Goal: Transaction & Acquisition: Book appointment/travel/reservation

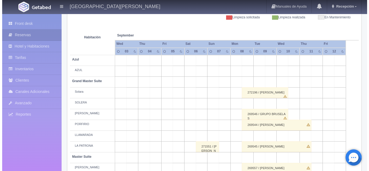
scroll to position [27, 0]
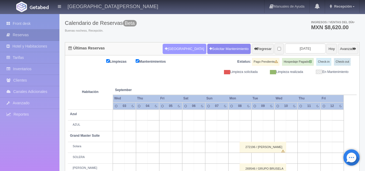
click at [178, 50] on button "[GEOGRAPHIC_DATA]" at bounding box center [185, 49] width 44 height 10
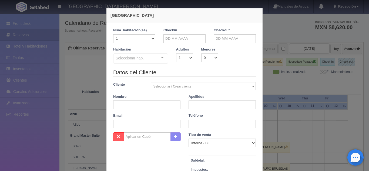
checkbox input "false"
click at [175, 36] on input "text" at bounding box center [185, 38] width 42 height 9
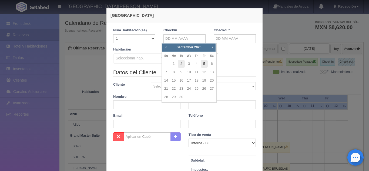
click at [204, 64] on link "5" at bounding box center [204, 64] width 7 height 8
type input "[DATE]"
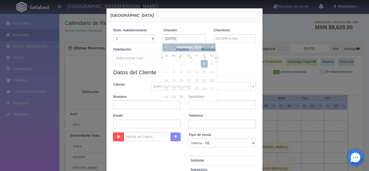
checkbox input "false"
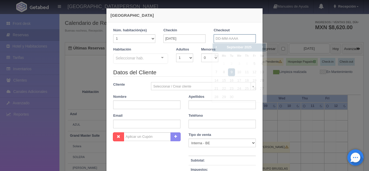
click at [219, 40] on input "text" at bounding box center [235, 38] width 42 height 9
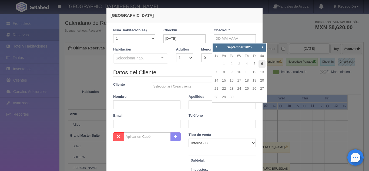
click at [260, 65] on link "6" at bounding box center [262, 64] width 7 height 8
type input "[DATE]"
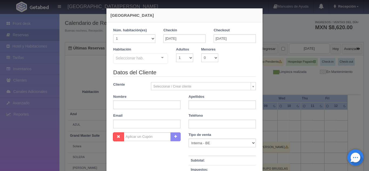
checkbox input "false"
click at [189, 58] on select "1 2 3 4 5 6 7 8 9 10" at bounding box center [184, 58] width 17 height 9
select select "2"
click at [176, 54] on select "1 2 3 4 5 6 7 8 9 10" at bounding box center [184, 58] width 17 height 9
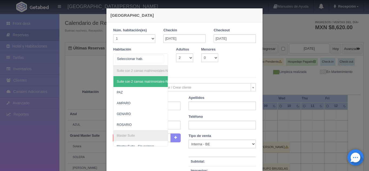
click at [160, 58] on div "Suite con 2 camas matrimoniales-No apta para menores Suite con 2 camas matrimon…" at bounding box center [140, 60] width 55 height 12
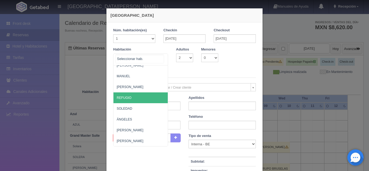
scroll to position [270, 0]
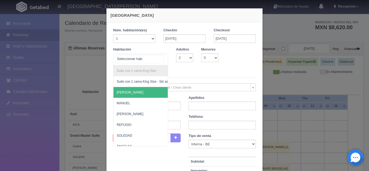
click at [127, 92] on span "[PERSON_NAME]" at bounding box center [167, 92] width 107 height 11
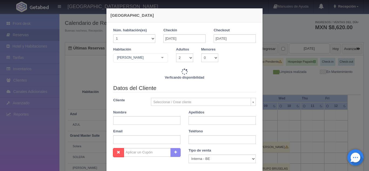
checkbox input "false"
type input "4760.00"
checkbox input "false"
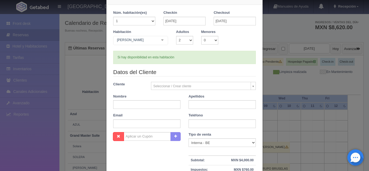
scroll to position [27, 0]
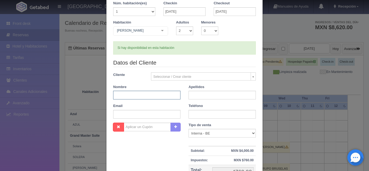
click at [152, 94] on input "text" at bounding box center [146, 95] width 67 height 9
type input "[PERSON_NAME]"
click at [203, 93] on input "text" at bounding box center [222, 95] width 67 height 9
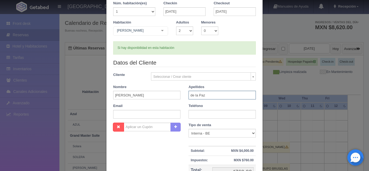
type input "de la Paz"
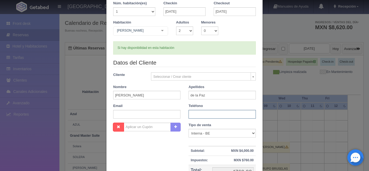
click at [189, 115] on input "text" at bounding box center [222, 114] width 67 height 9
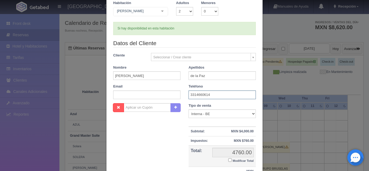
scroll to position [95, 0]
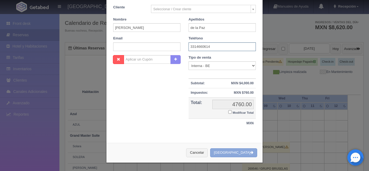
type input "3314660614"
click at [233, 154] on button "[GEOGRAPHIC_DATA]" at bounding box center [233, 152] width 47 height 9
